Goal: Task Accomplishment & Management: Manage account settings

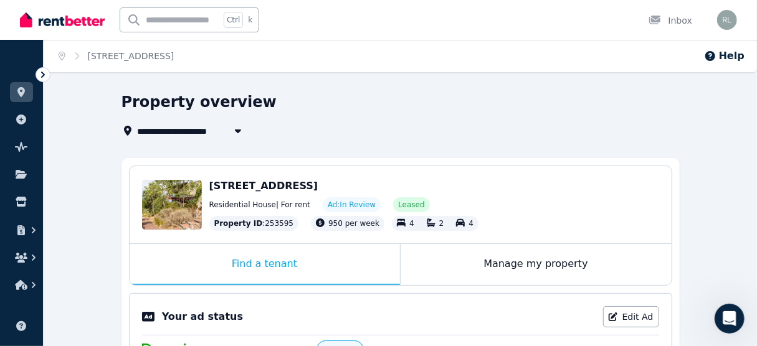
scroll to position [391, 0]
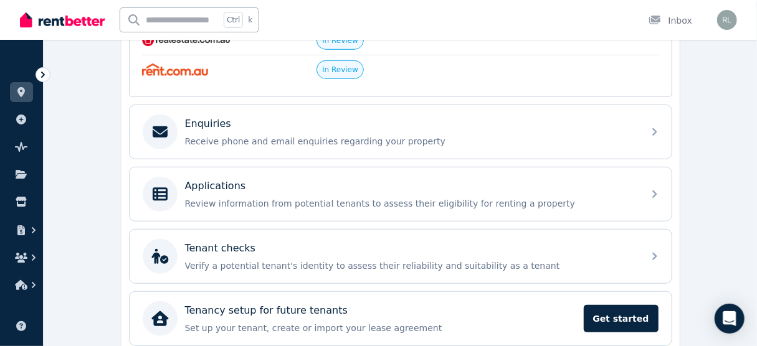
scroll to position [237, 0]
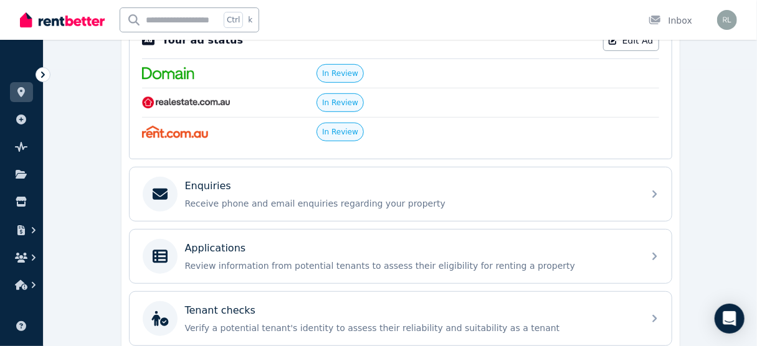
scroll to position [287, 0]
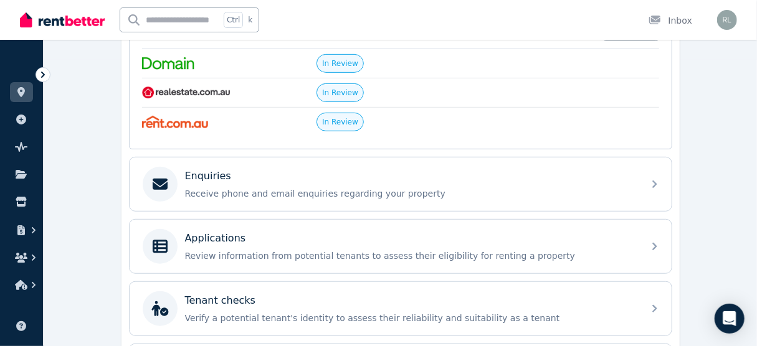
click at [505, 174] on div "Enquiries" at bounding box center [410, 176] width 451 height 15
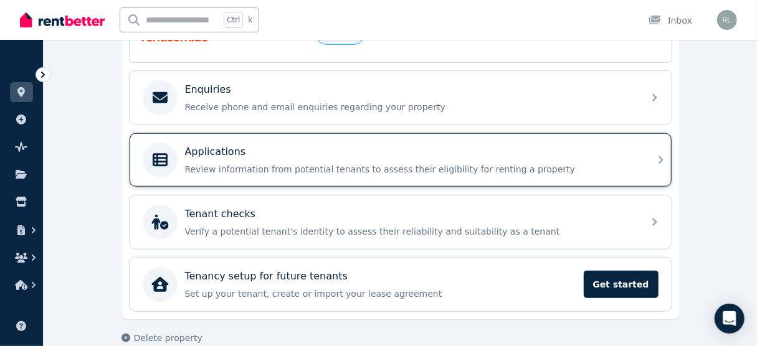
scroll to position [386, 0]
